Goal: Task Accomplishment & Management: Manage account settings

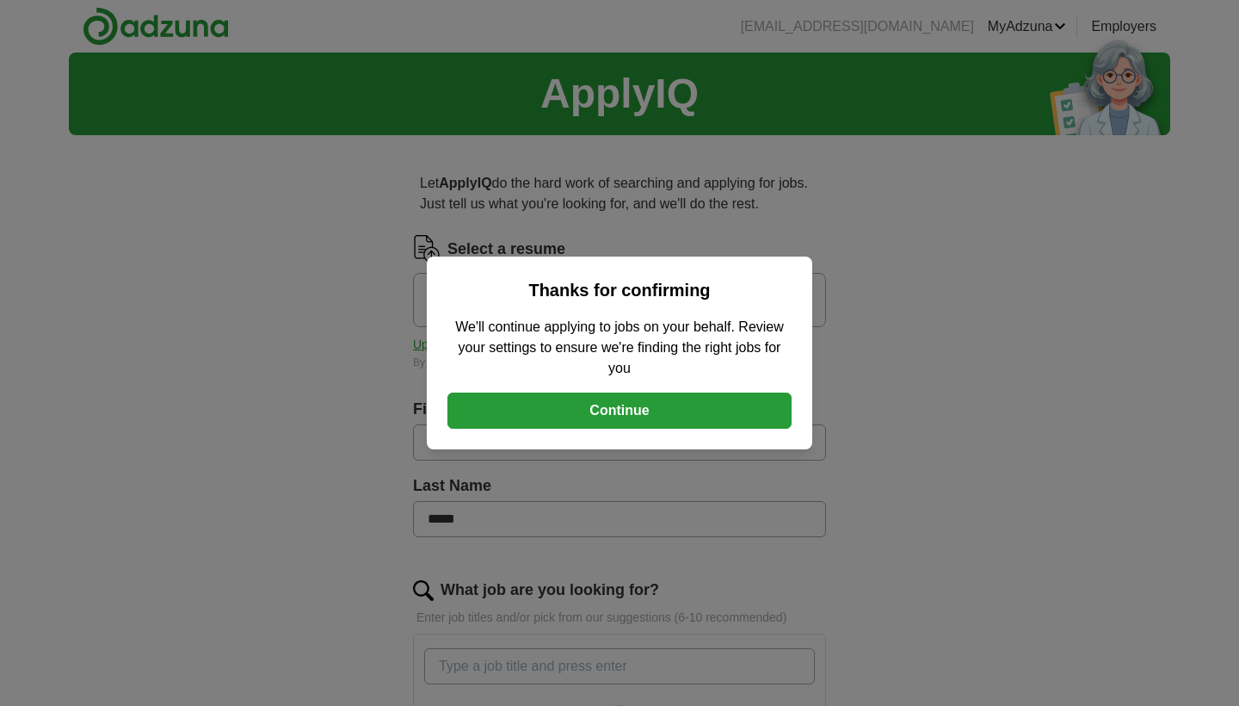
click at [676, 416] on button "Continue" at bounding box center [619, 410] width 344 height 36
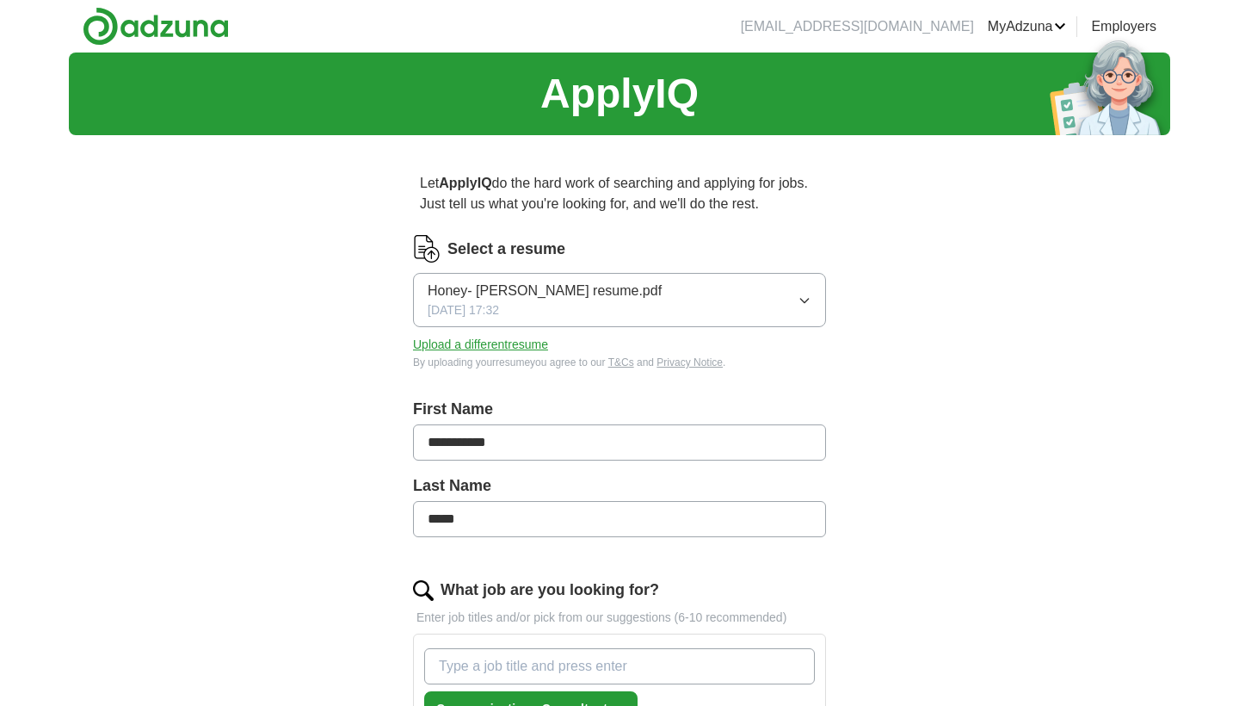
click at [472, 349] on button "Upload a different resume" at bounding box center [480, 345] width 135 height 18
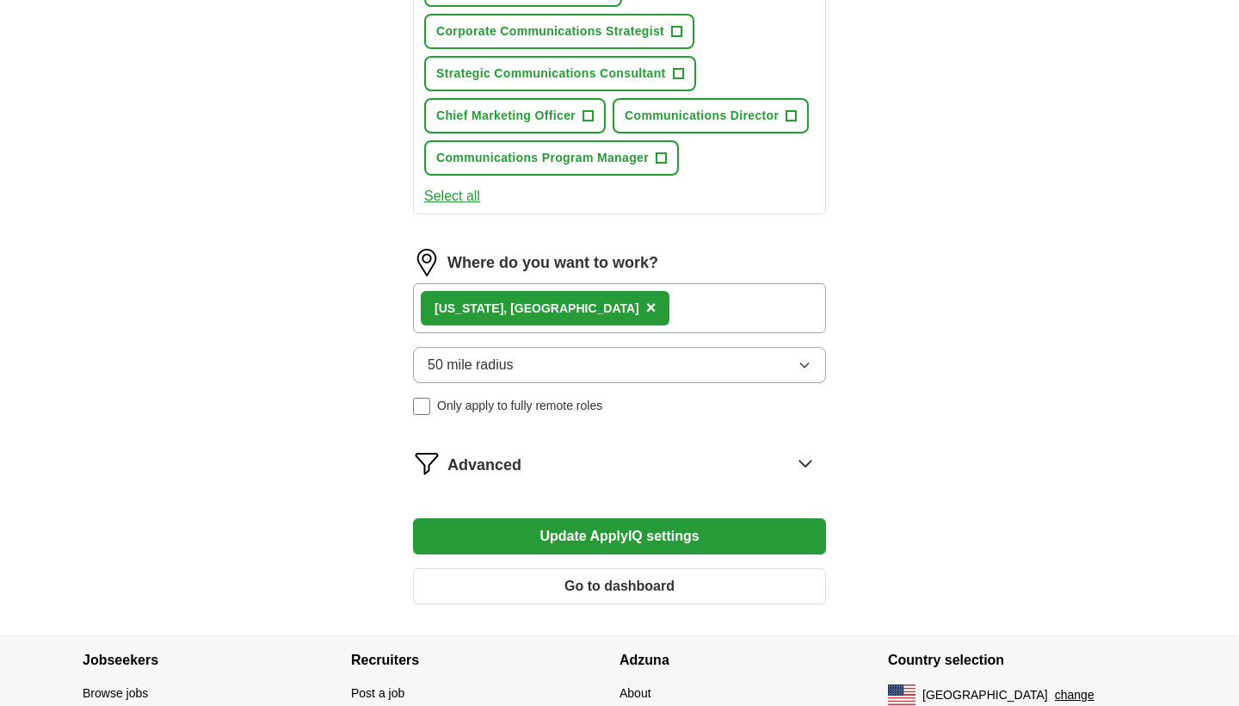
scroll to position [1184, 0]
click at [553, 545] on button "Update ApplyIQ settings" at bounding box center [619, 535] width 413 height 36
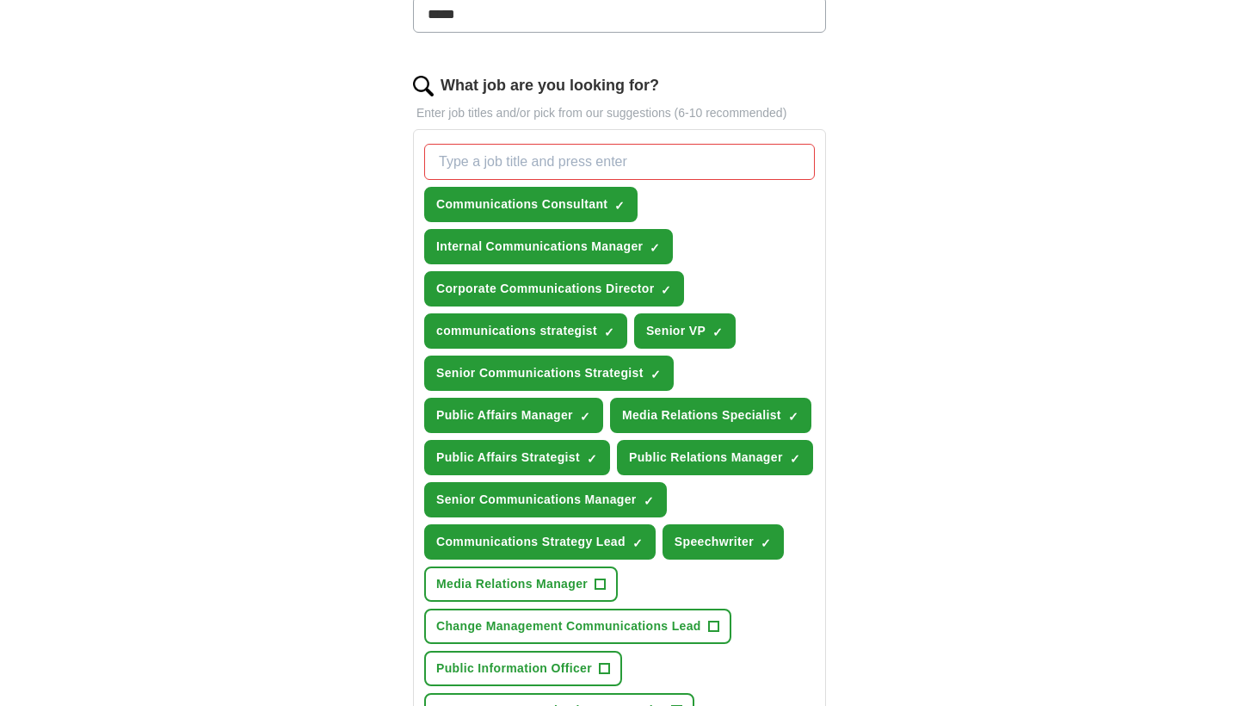
scroll to position [501, 0]
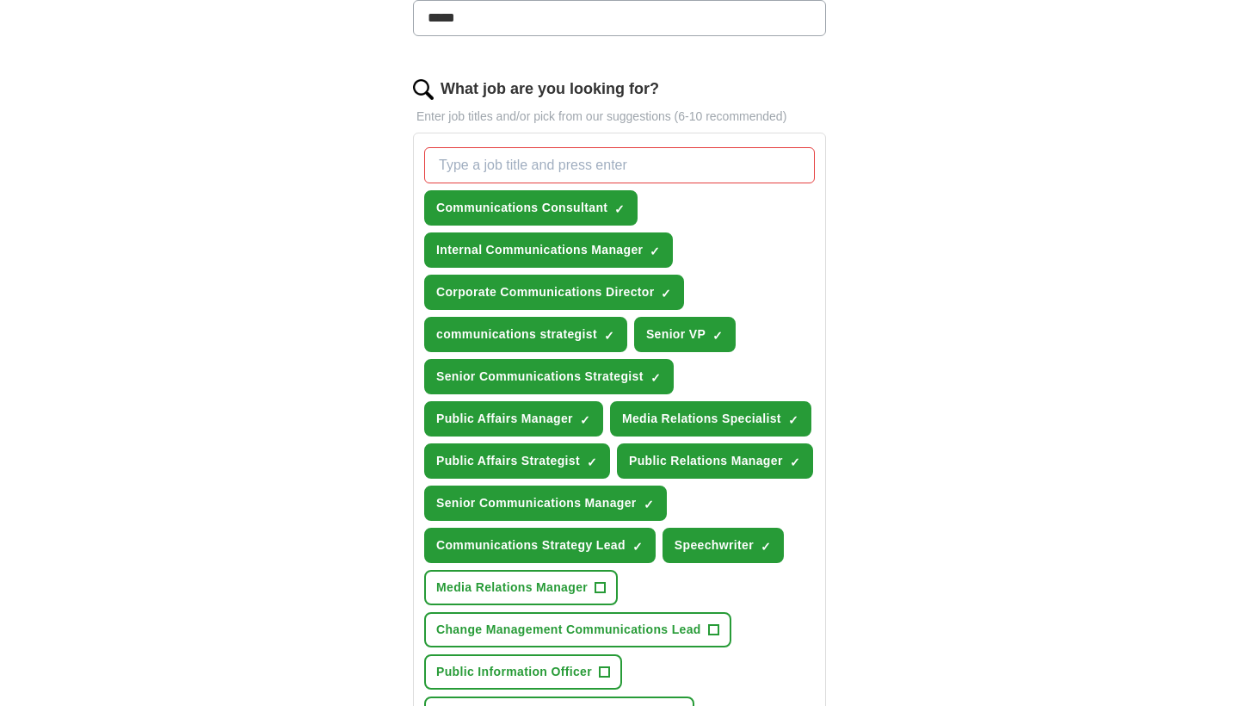
click at [0, 0] on span "×" at bounding box center [0, 0] width 0 height 0
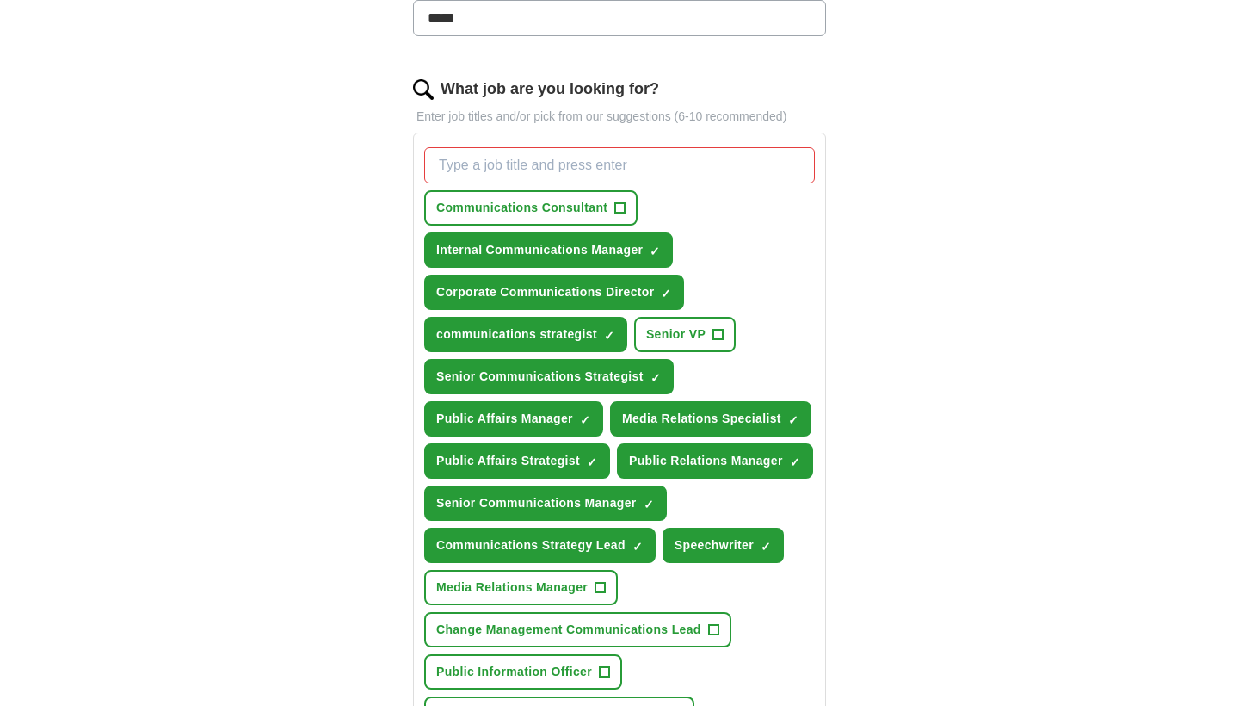
click at [0, 0] on span "×" at bounding box center [0, 0] width 0 height 0
click at [372, 578] on div "**********" at bounding box center [619, 482] width 551 height 1669
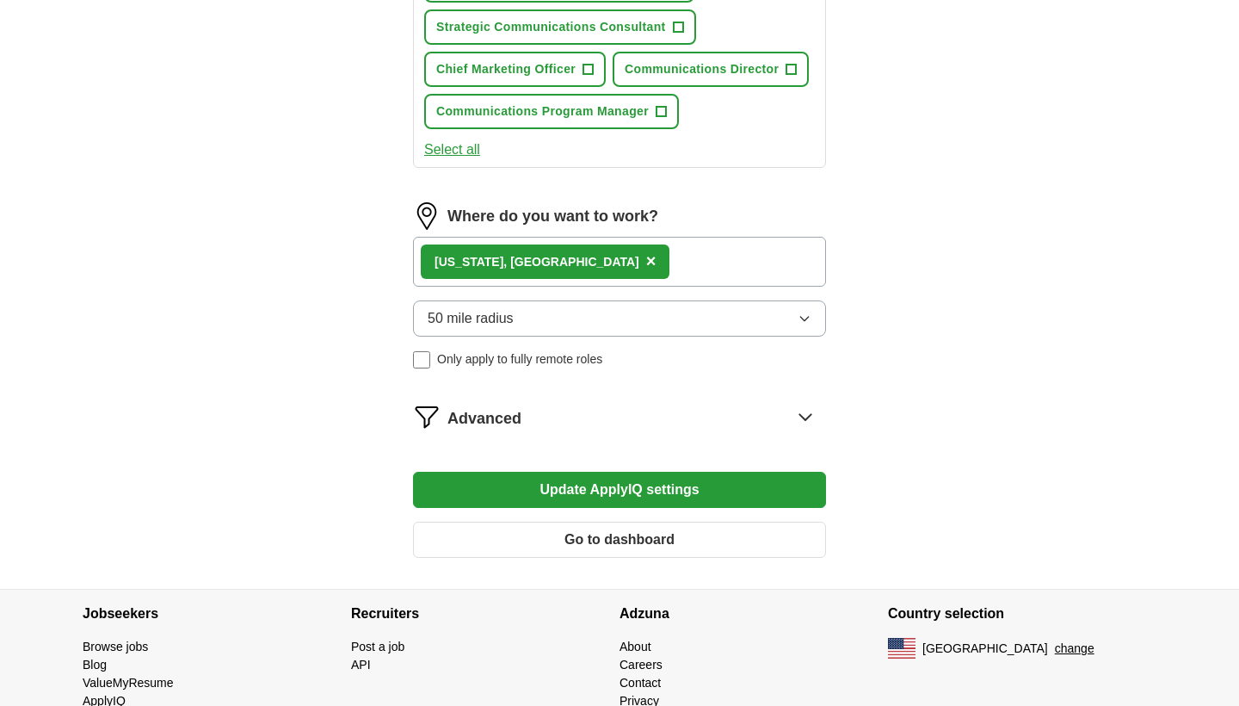
scroll to position [1239, 0]
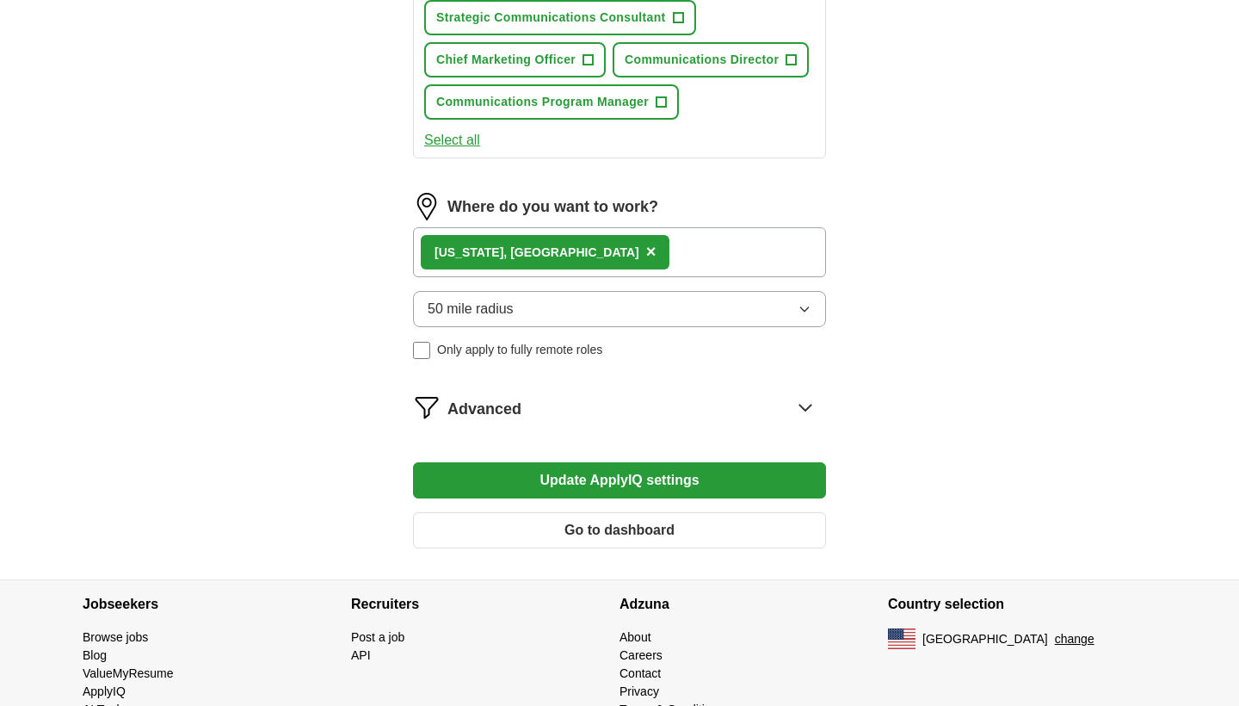
click at [552, 478] on button "Update ApplyIQ settings" at bounding box center [619, 480] width 413 height 36
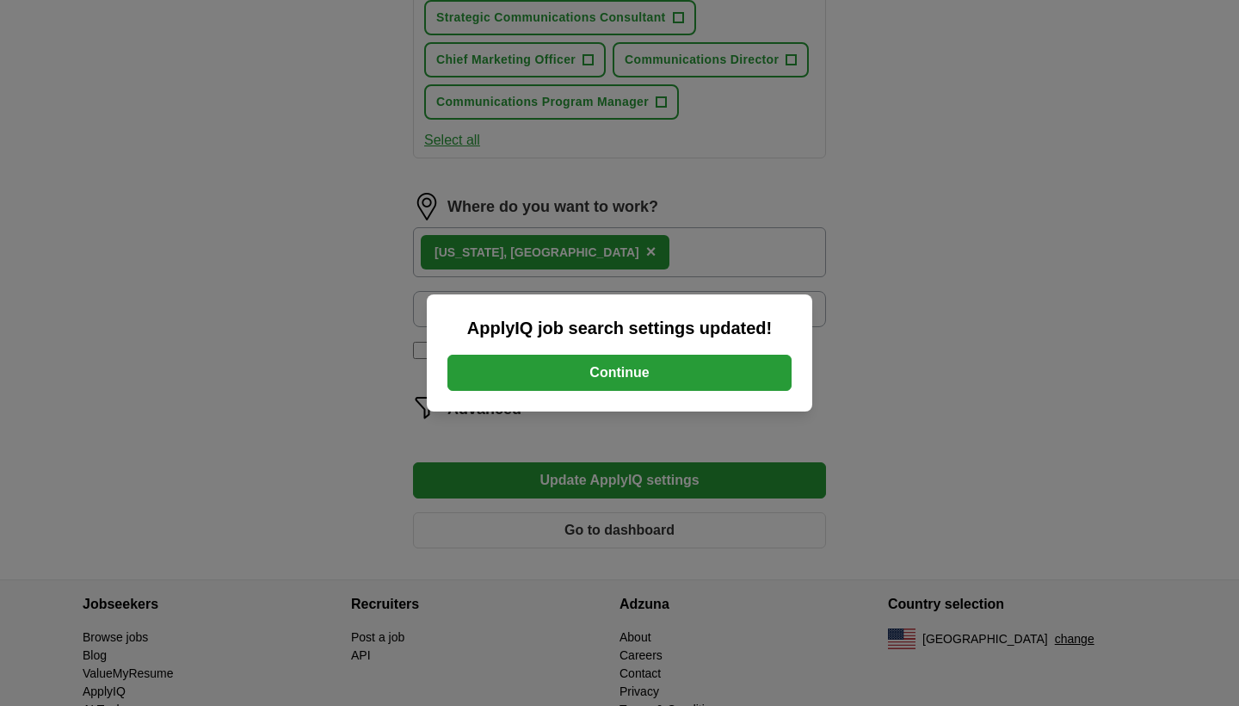
click at [625, 354] on div "ApplyIQ job search settings updated! Continue" at bounding box center [620, 352] width 386 height 117
click at [731, 373] on button "Continue" at bounding box center [619, 373] width 344 height 36
